Goal: Transaction & Acquisition: Purchase product/service

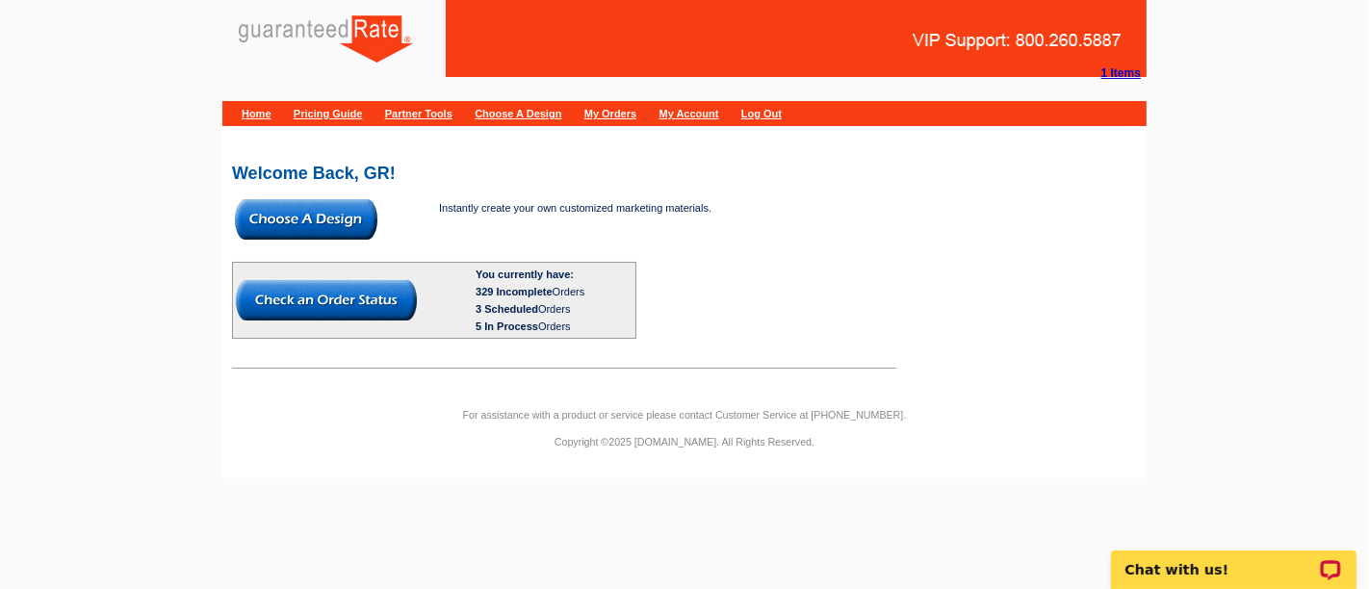
click at [357, 219] on img at bounding box center [306, 219] width 142 height 40
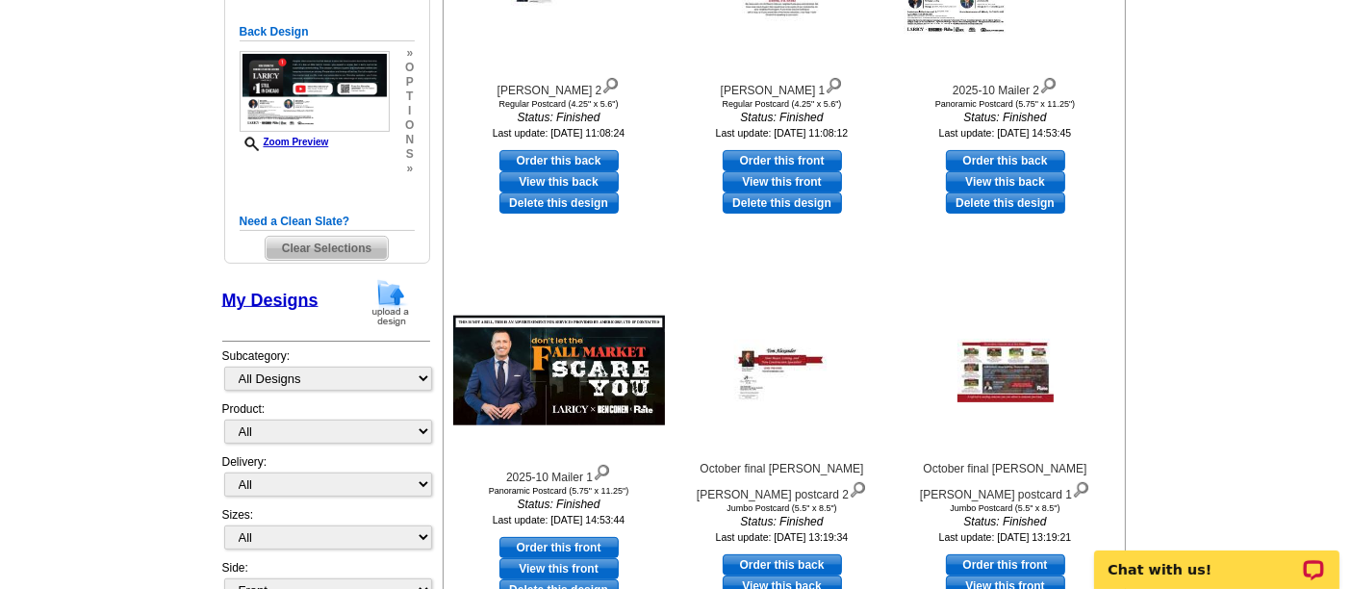
scroll to position [480, 0]
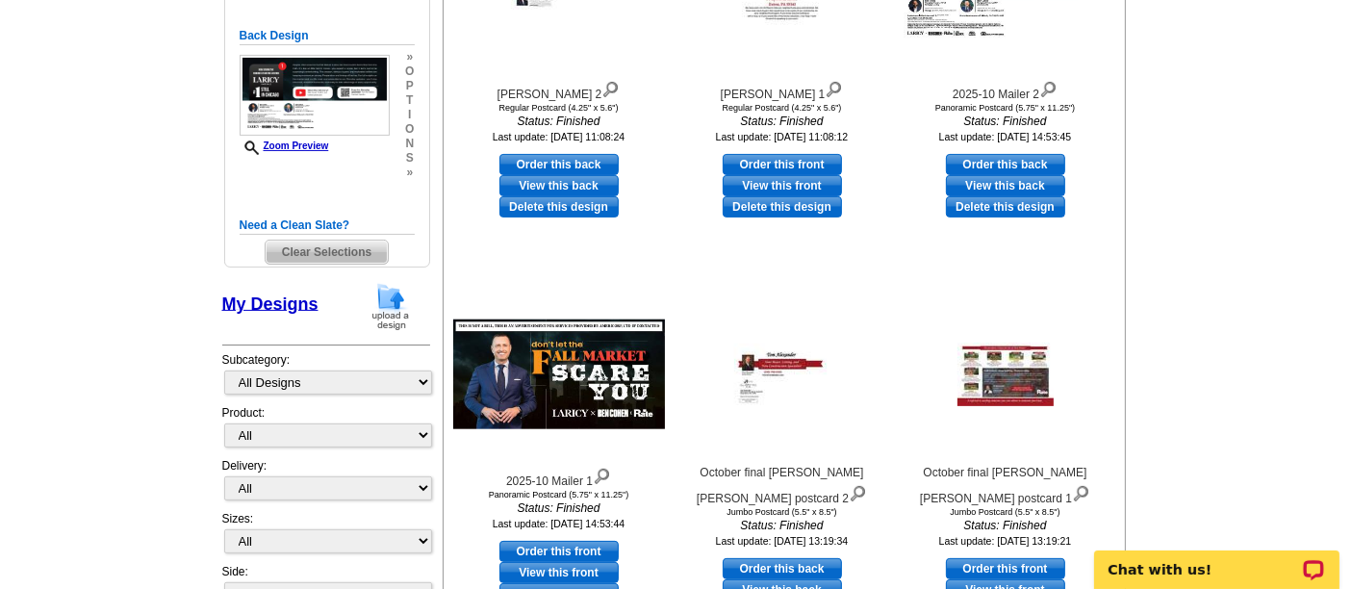
click at [348, 257] on span "Clear Selections" at bounding box center [327, 252] width 122 height 23
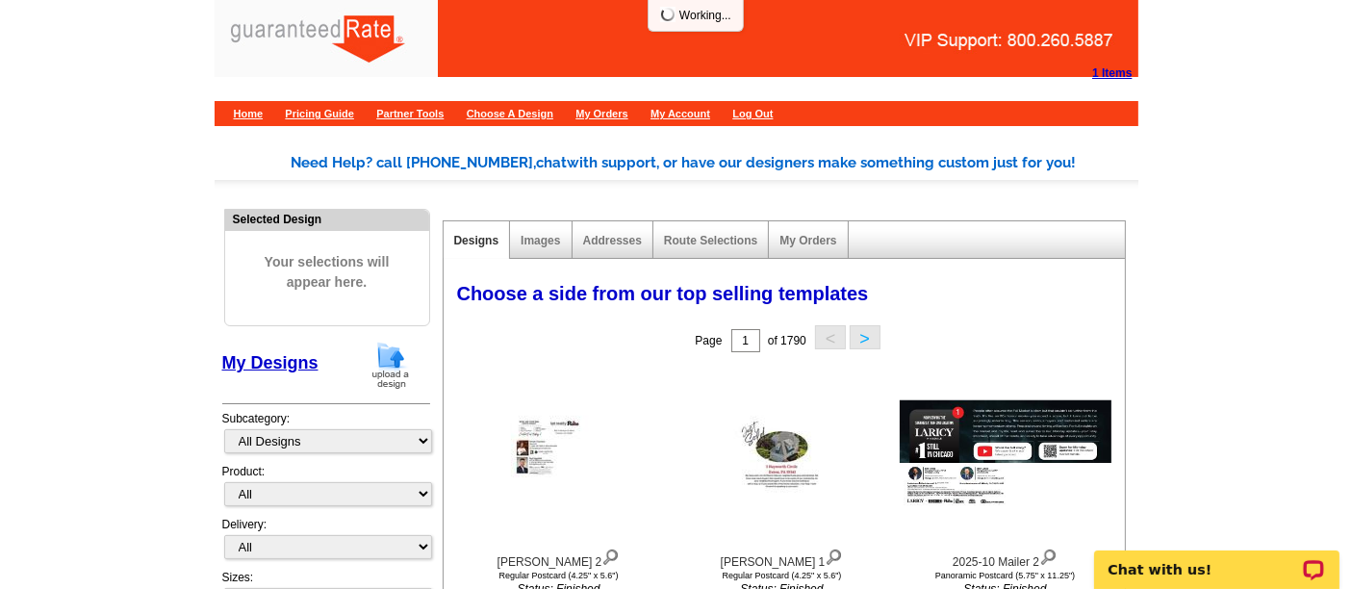
click at [393, 361] on img at bounding box center [391, 365] width 50 height 49
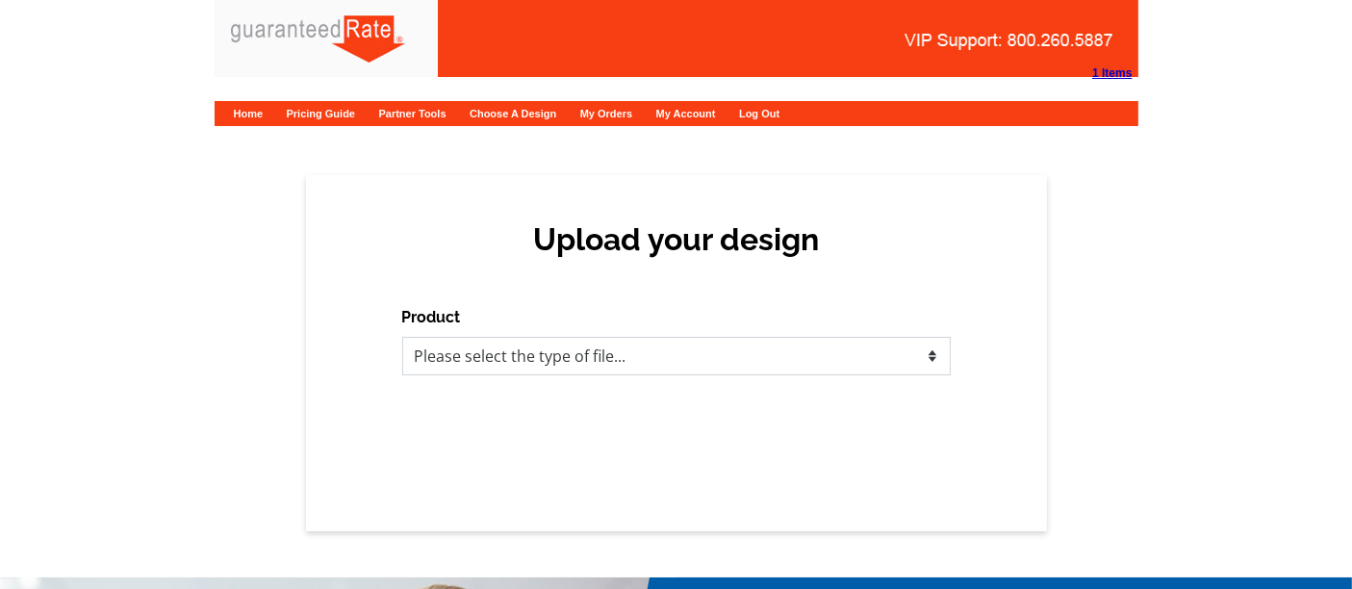
click at [467, 356] on select "Please select the type of file... Postcards Calendars Business Cards Letters an…" at bounding box center [676, 356] width 549 height 39
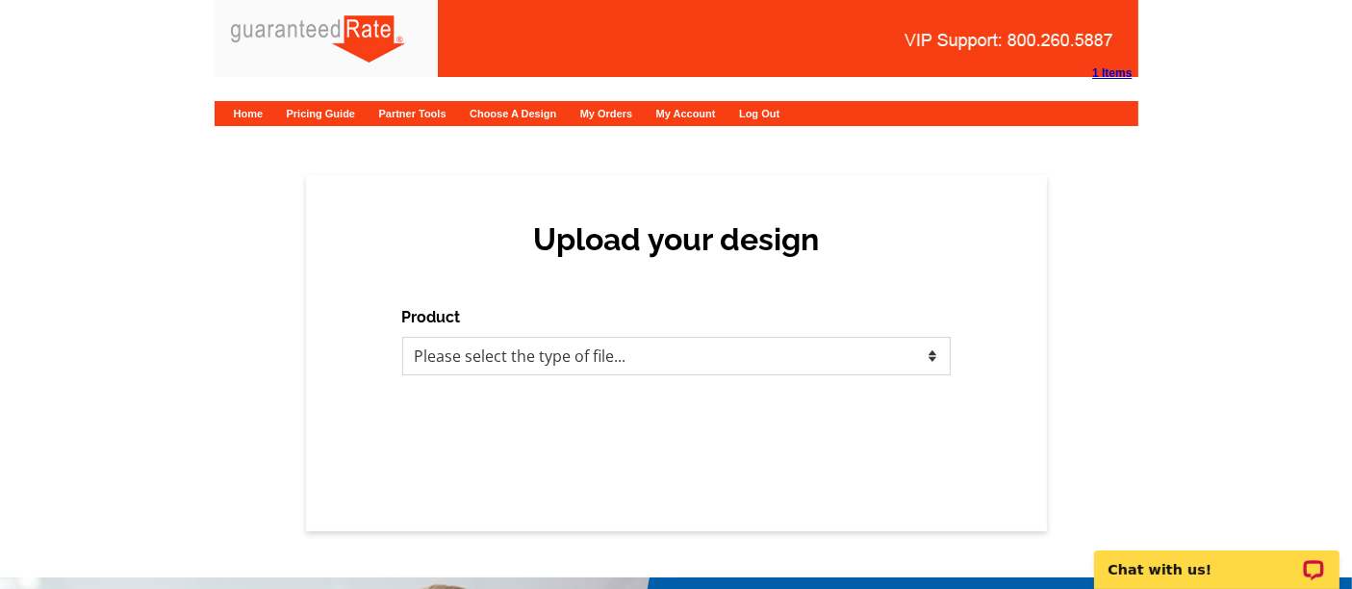
select select "1"
click at [402, 337] on select "Please select the type of file... Postcards Calendars Business Cards Letters an…" at bounding box center [676, 356] width 549 height 39
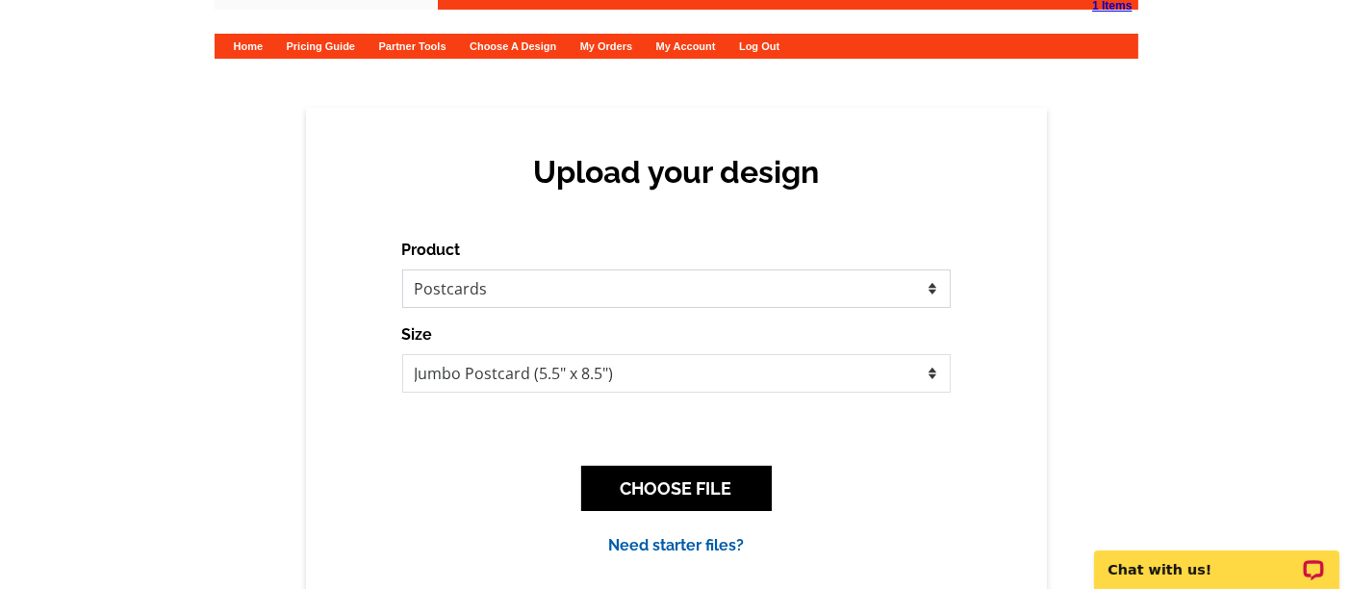
scroll to position [65, 0]
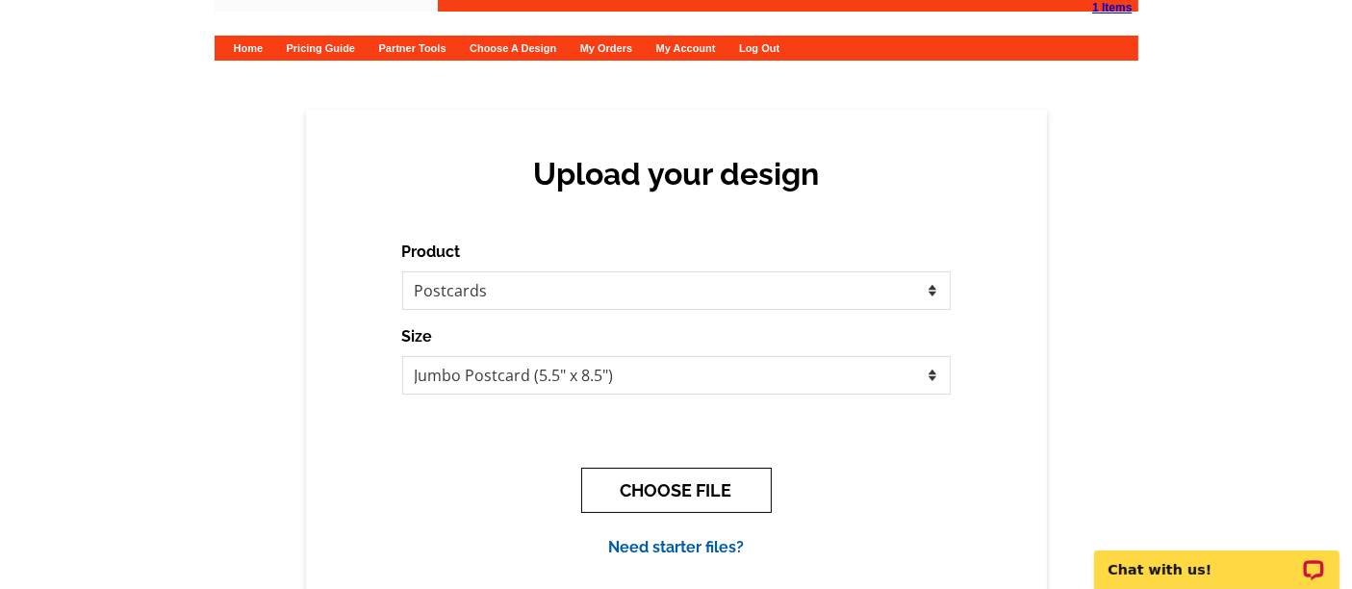
click at [643, 483] on button "CHOOSE FILE" at bounding box center [676, 490] width 191 height 45
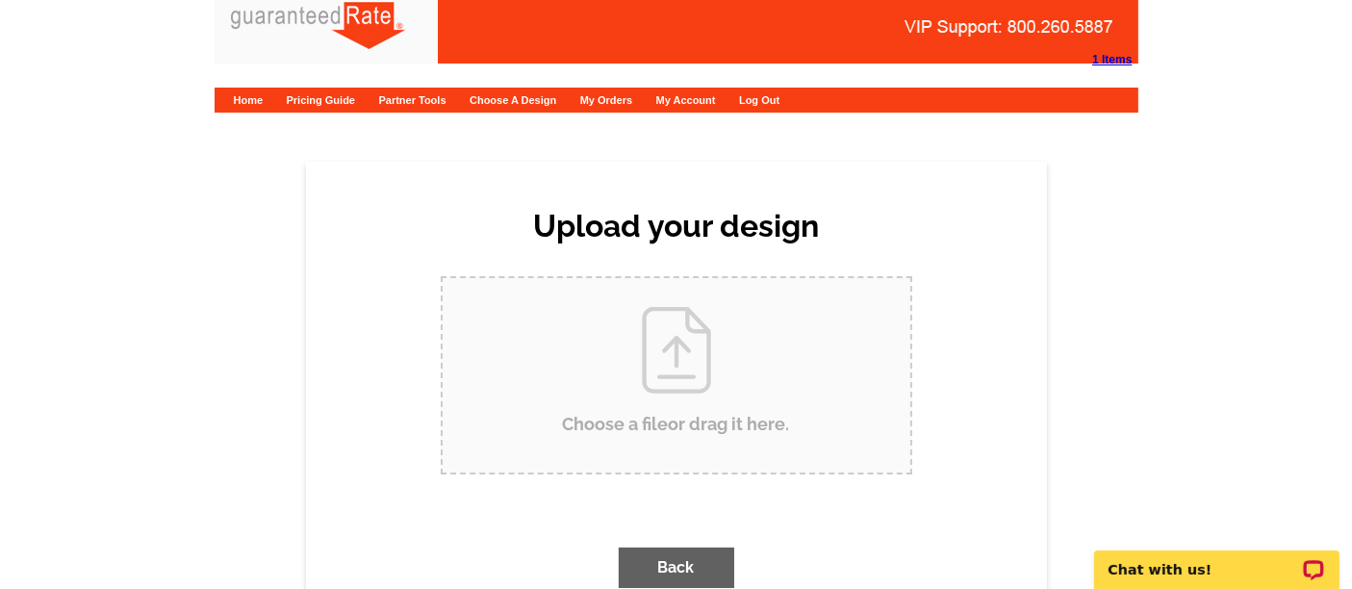
scroll to position [0, 0]
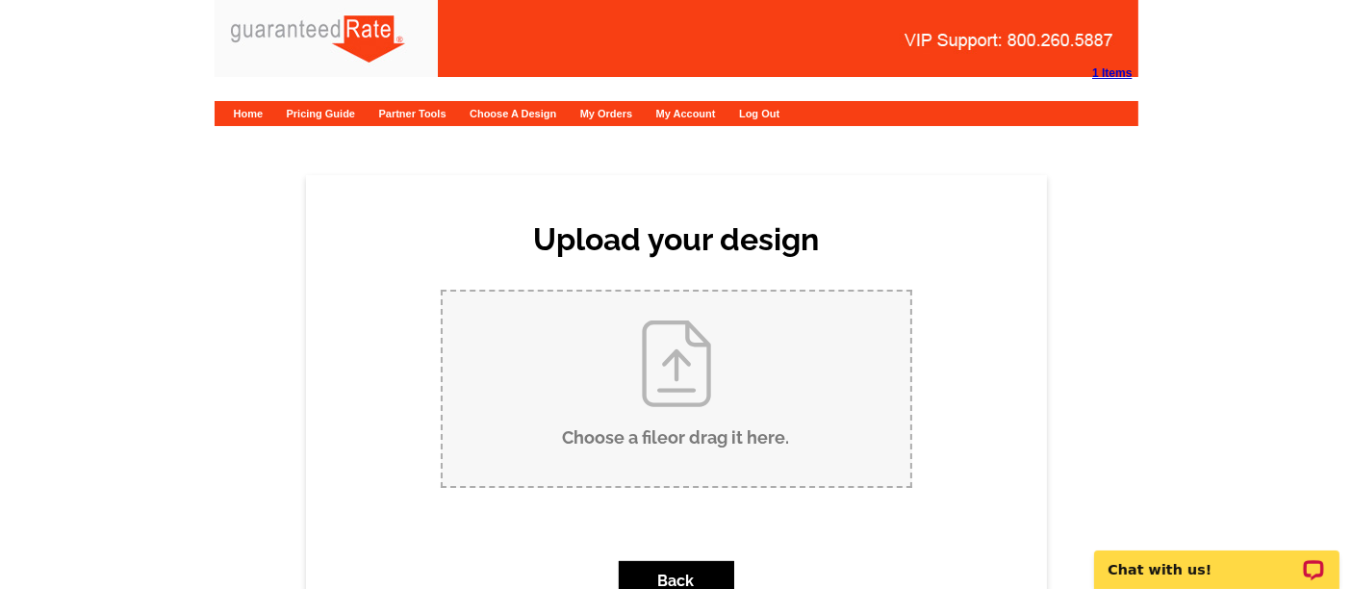
click at [611, 399] on input "Choose a file or drag it here ." at bounding box center [677, 389] width 468 height 194
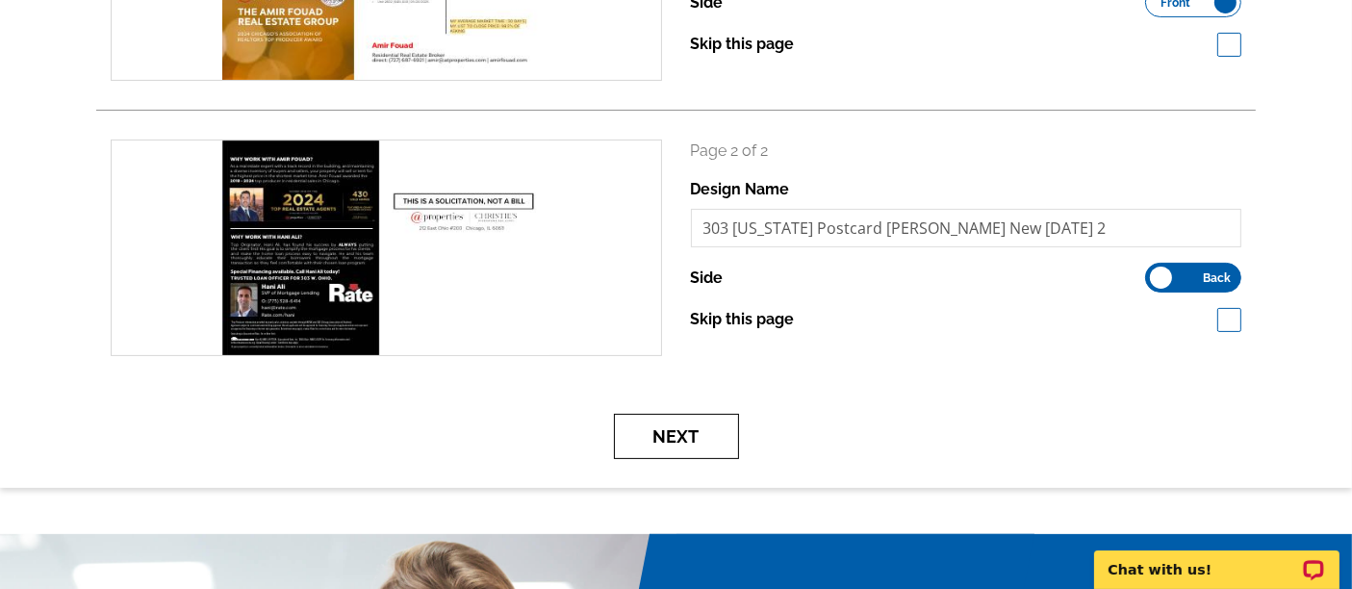
scroll to position [443, 0]
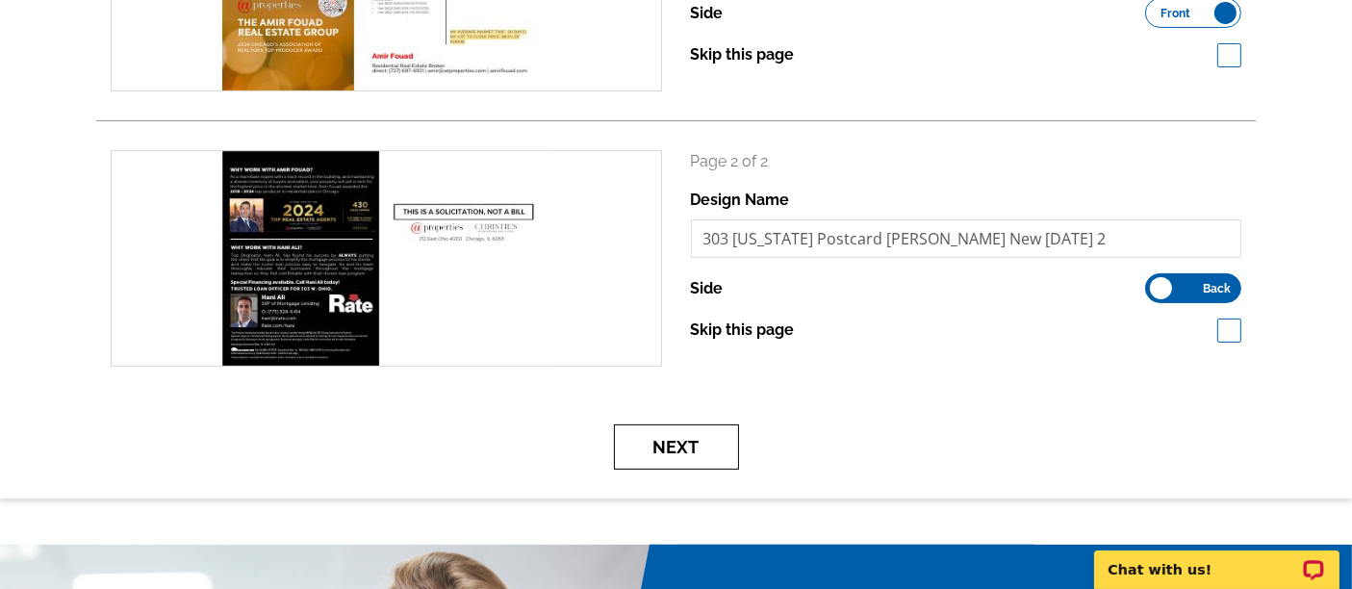
click at [671, 445] on button "Next" at bounding box center [676, 447] width 125 height 45
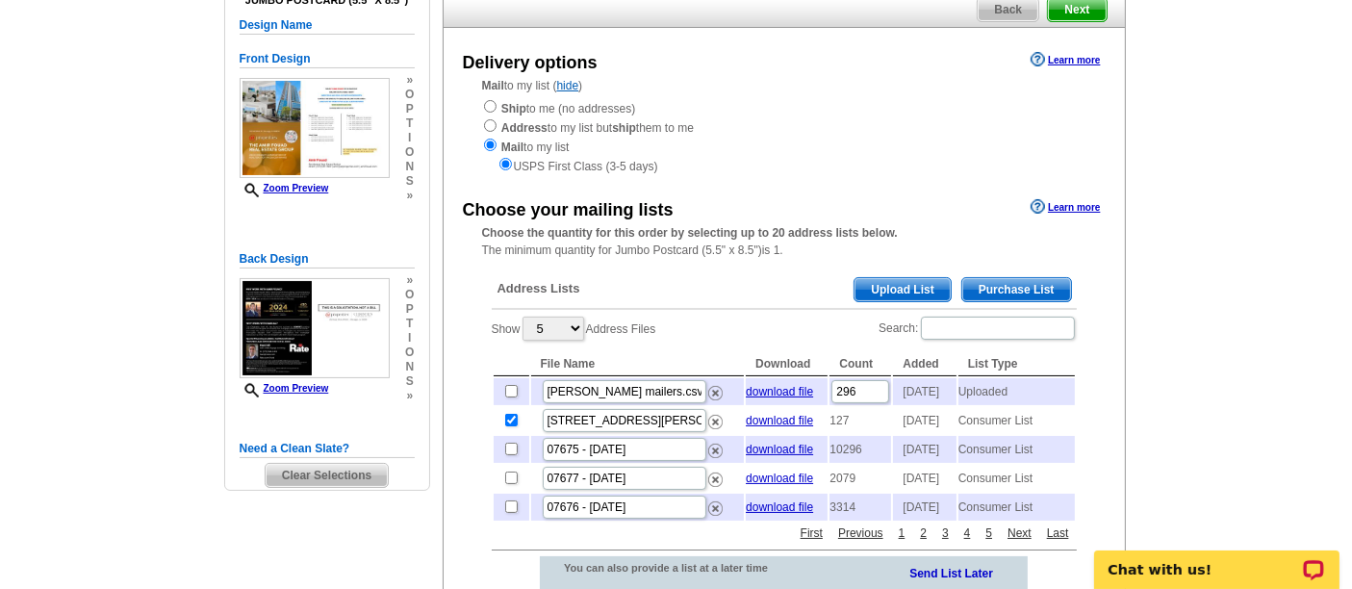
scroll to position [170, 0]
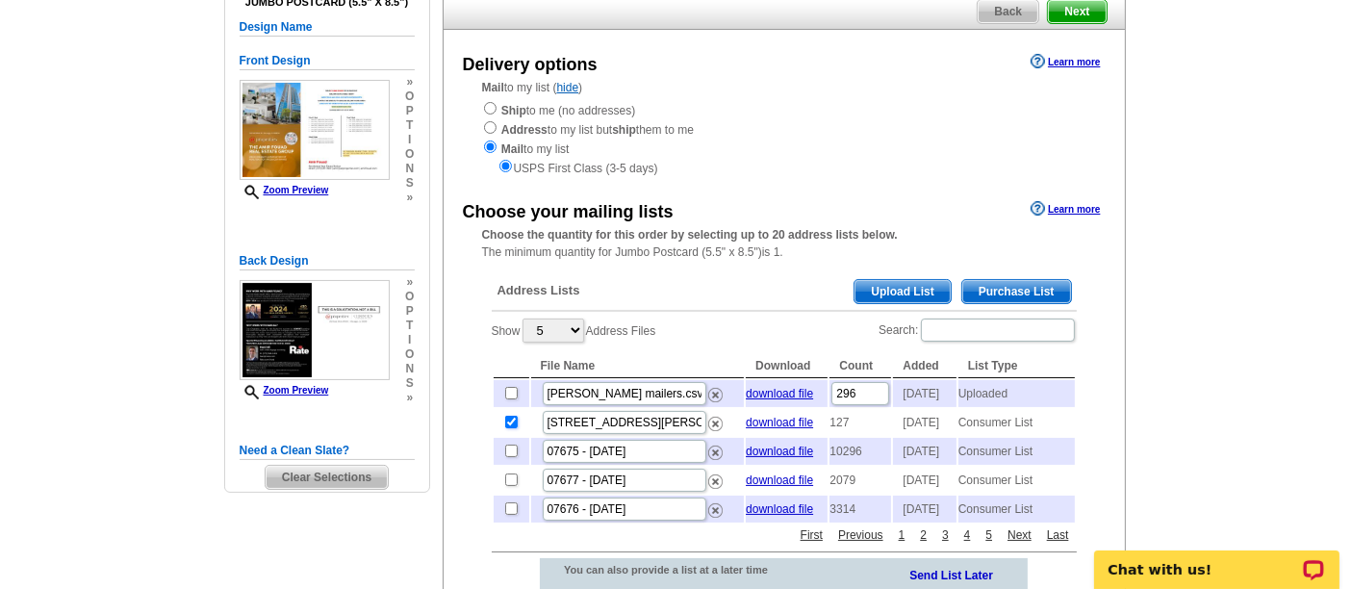
click at [509, 428] on input "checkbox" at bounding box center [511, 422] width 13 height 13
checkbox input "false"
click at [886, 294] on span "Upload List" at bounding box center [902, 291] width 95 height 23
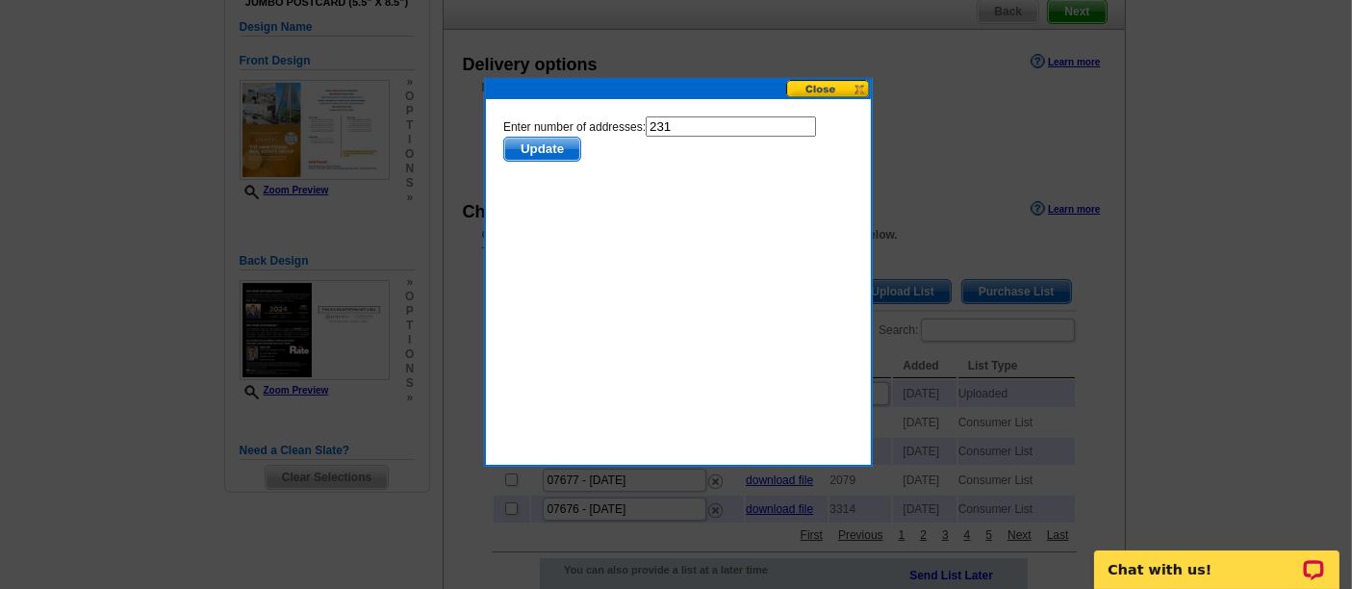
scroll to position [0, 0]
click at [329, 164] on div at bounding box center [676, 210] width 1352 height 760
click at [682, 124] on input "231" at bounding box center [730, 126] width 170 height 20
type input "230"
click at [543, 143] on span "Update" at bounding box center [541, 148] width 76 height 23
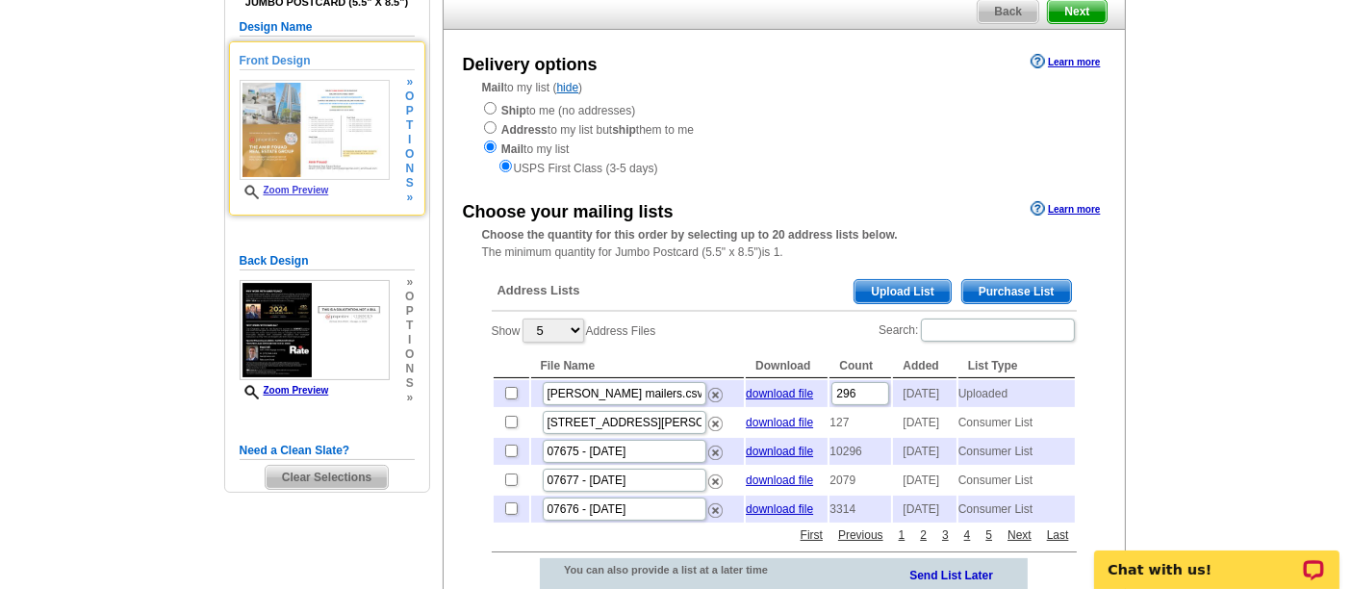
click at [307, 146] on img at bounding box center [315, 130] width 150 height 100
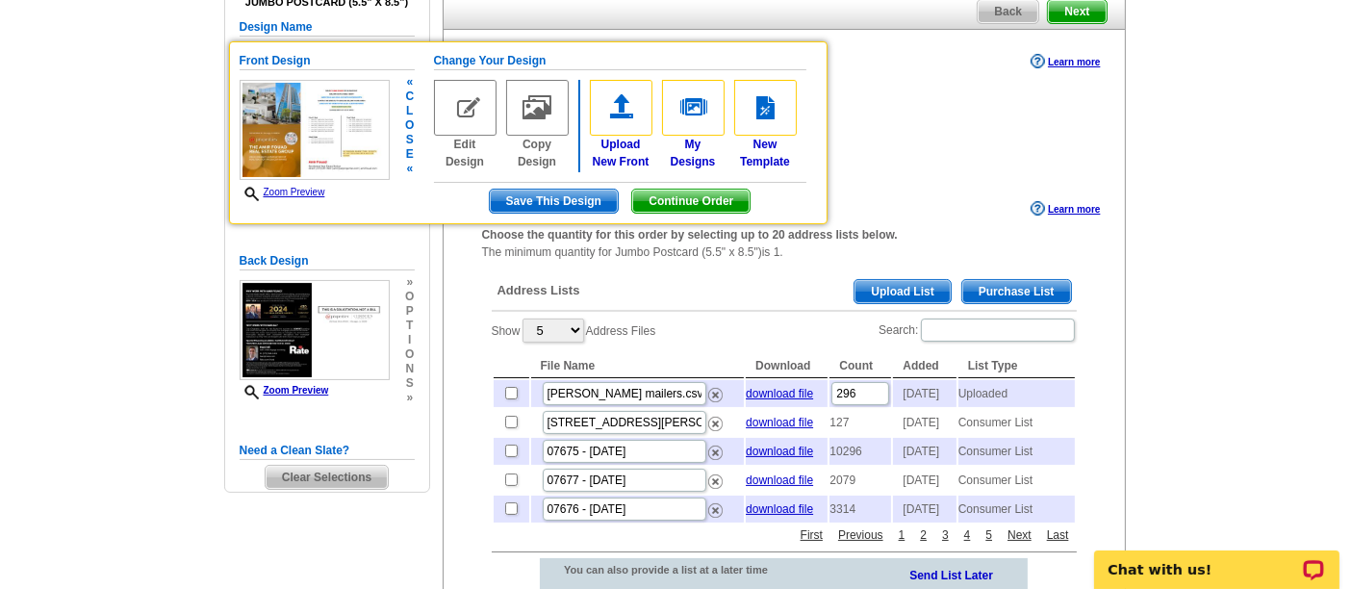
click at [308, 185] on span "Zoom Preview" at bounding box center [315, 193] width 150 height 16
